Goal: Find contact information: Find contact information

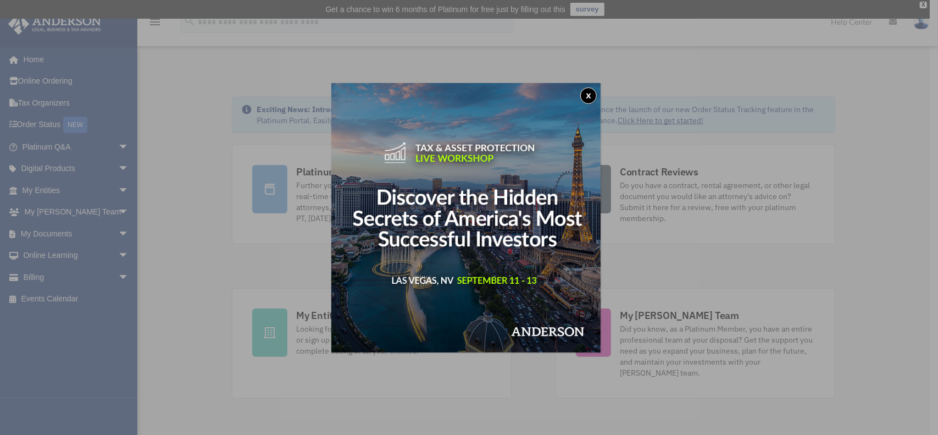
click at [594, 96] on button "x" at bounding box center [588, 95] width 16 height 16
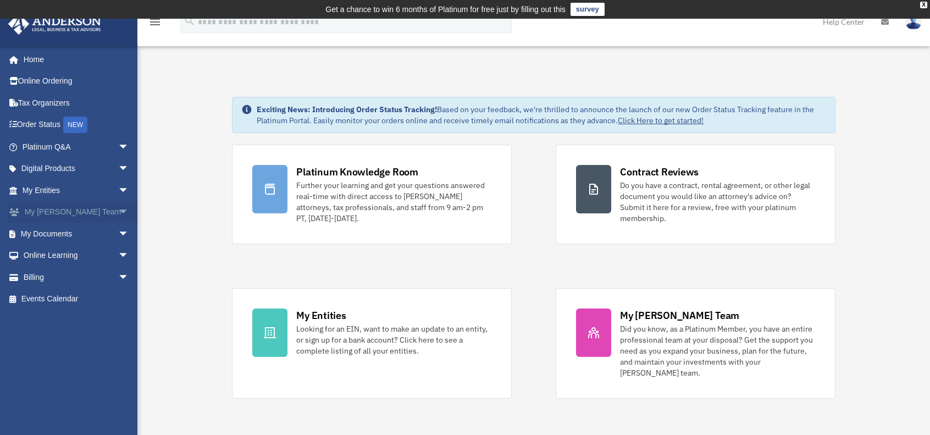
click at [71, 206] on link "My [PERSON_NAME] Team arrow_drop_down" at bounding box center [77, 212] width 138 height 22
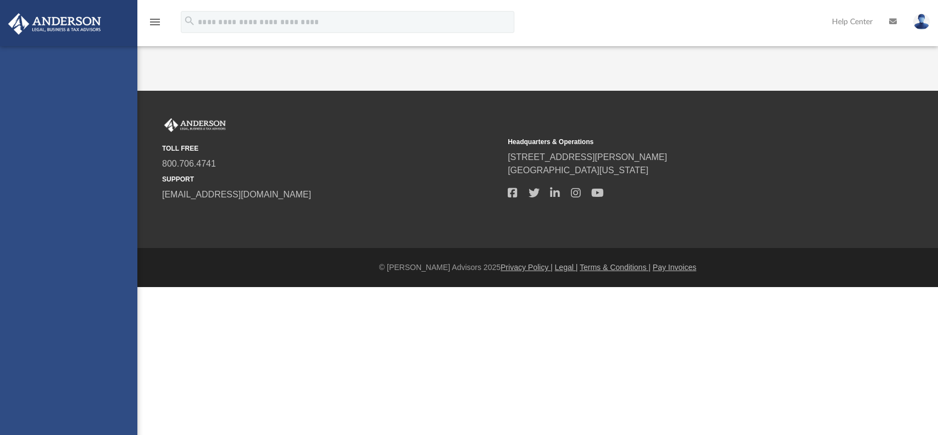
click at [114, 210] on div "[PERSON_NAME][EMAIL_ADDRESS][DOMAIN_NAME] Sign Out [EMAIL_ADDRESS][DOMAIN_NAME]…" at bounding box center [68, 263] width 137 height 435
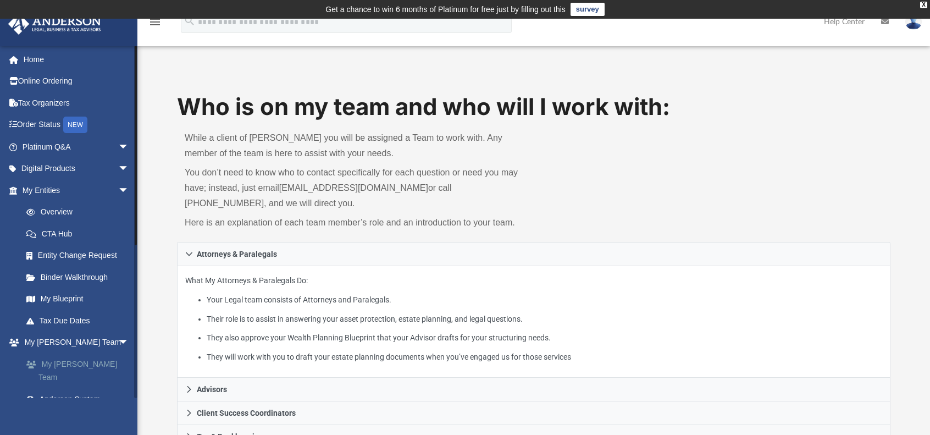
click at [105, 362] on link "My [PERSON_NAME] Team" at bounding box center [80, 370] width 130 height 35
click at [93, 361] on link "My [PERSON_NAME] Team" at bounding box center [80, 370] width 130 height 35
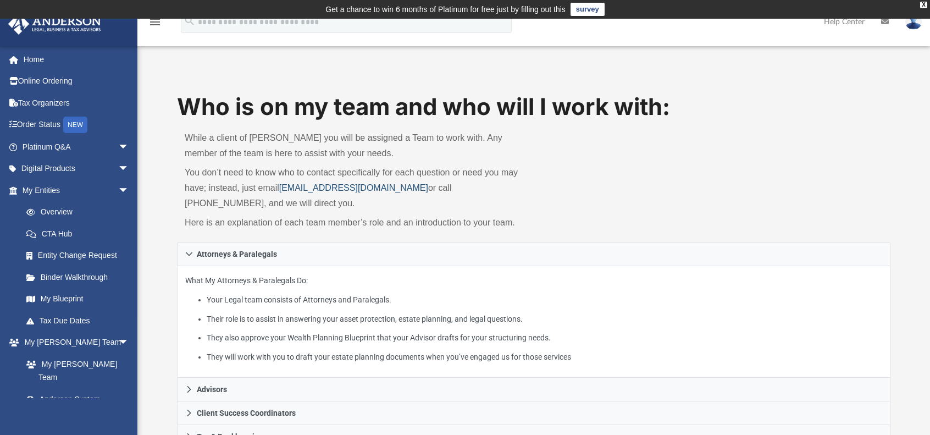
click at [288, 189] on link "[EMAIL_ADDRESS][DOMAIN_NAME]" at bounding box center [353, 187] width 149 height 9
